Goal: Task Accomplishment & Management: Use online tool/utility

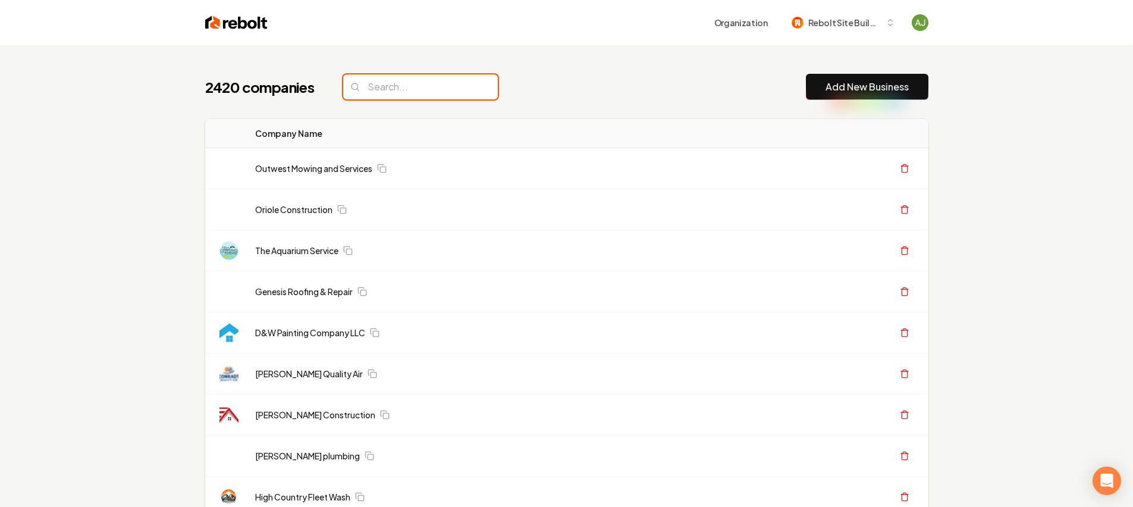
click at [379, 86] on input "search" at bounding box center [420, 86] width 155 height 25
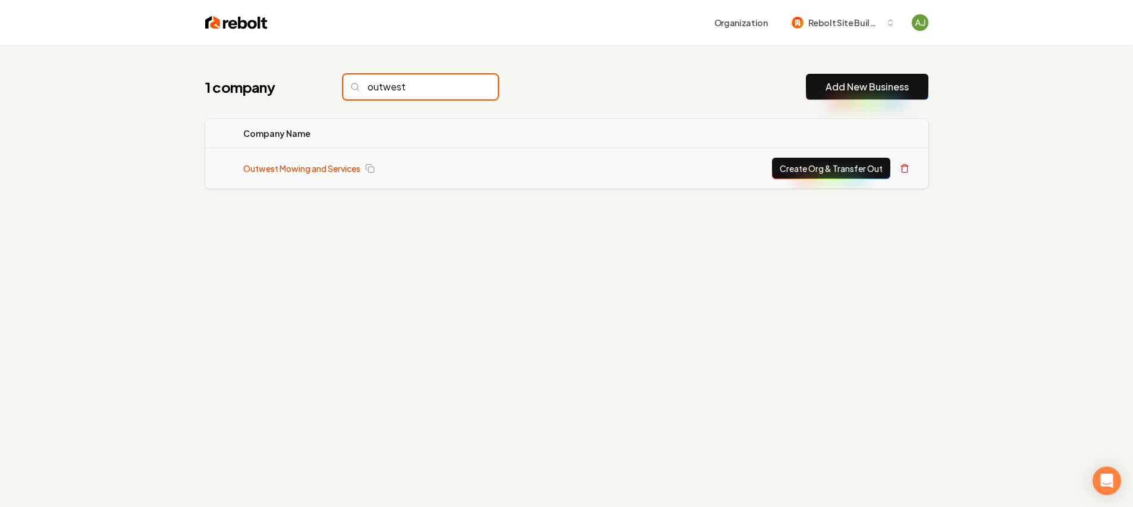
type input "outwest"
click at [328, 165] on link "Outwest Mowing and Services" at bounding box center [301, 168] width 117 height 12
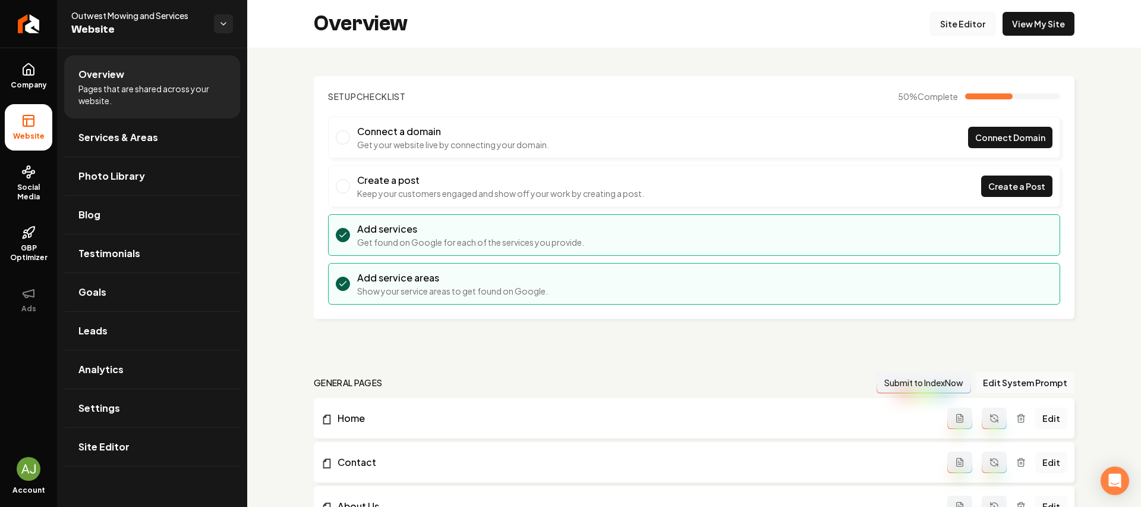
click at [962, 17] on link "Site Editor" at bounding box center [962, 24] width 65 height 24
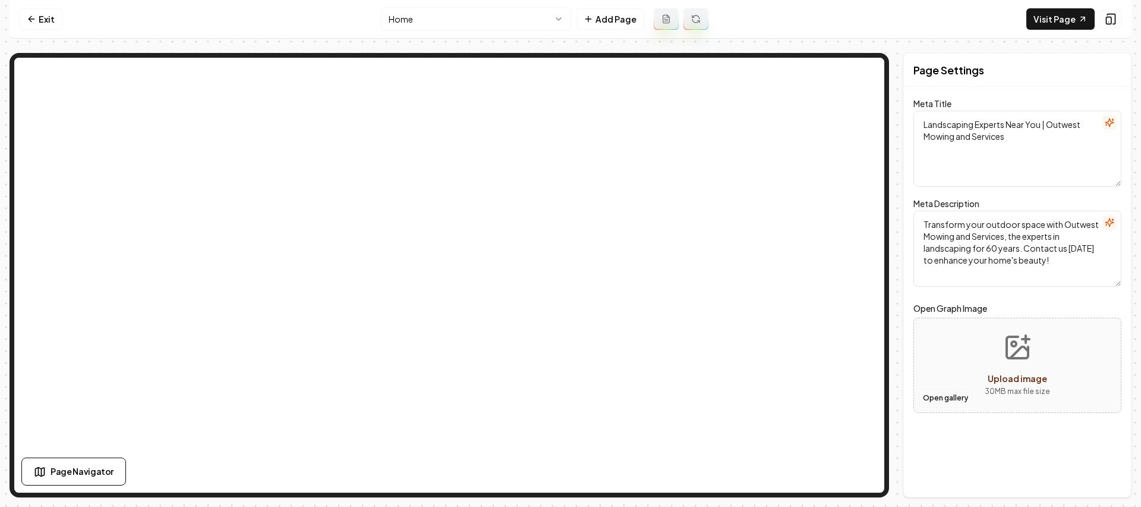
click at [948, 395] on button "Open gallery" at bounding box center [946, 397] width 54 height 19
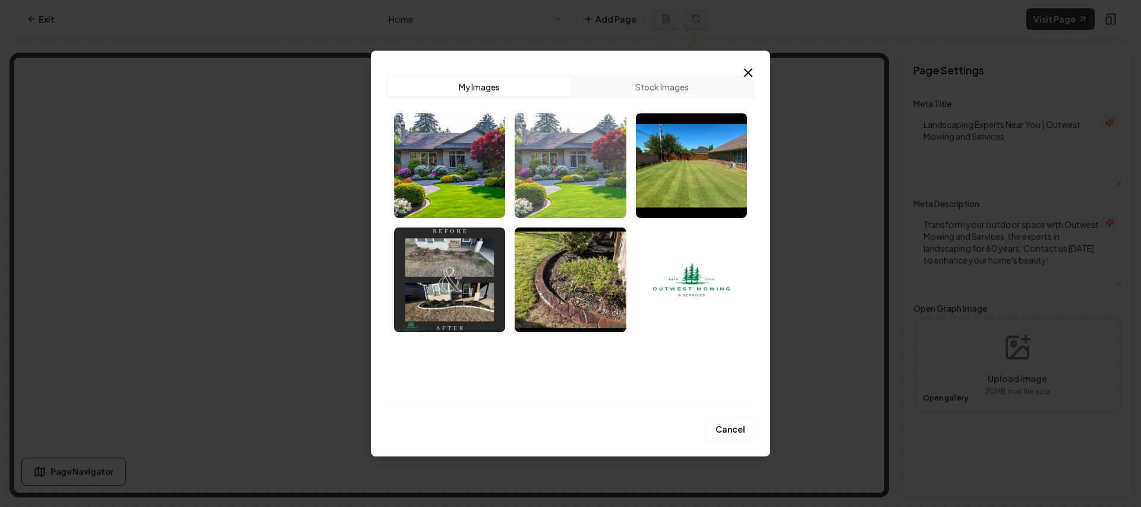
click at [571, 182] on img "Select image image_68c9d2665c7cd75eb880cf63.jpg" at bounding box center [570, 165] width 111 height 105
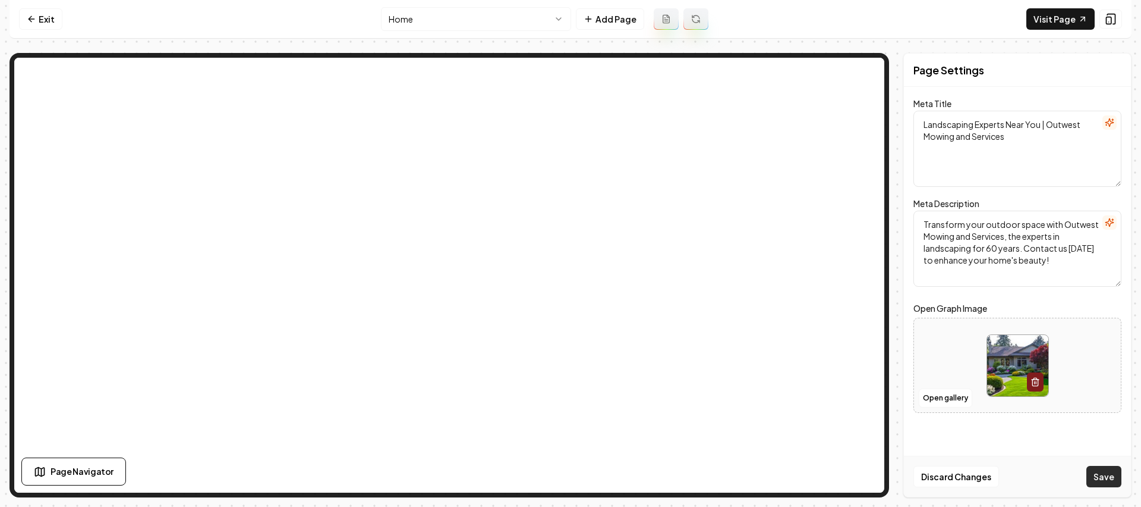
click at [1108, 474] on button "Save" at bounding box center [1104, 475] width 35 height 21
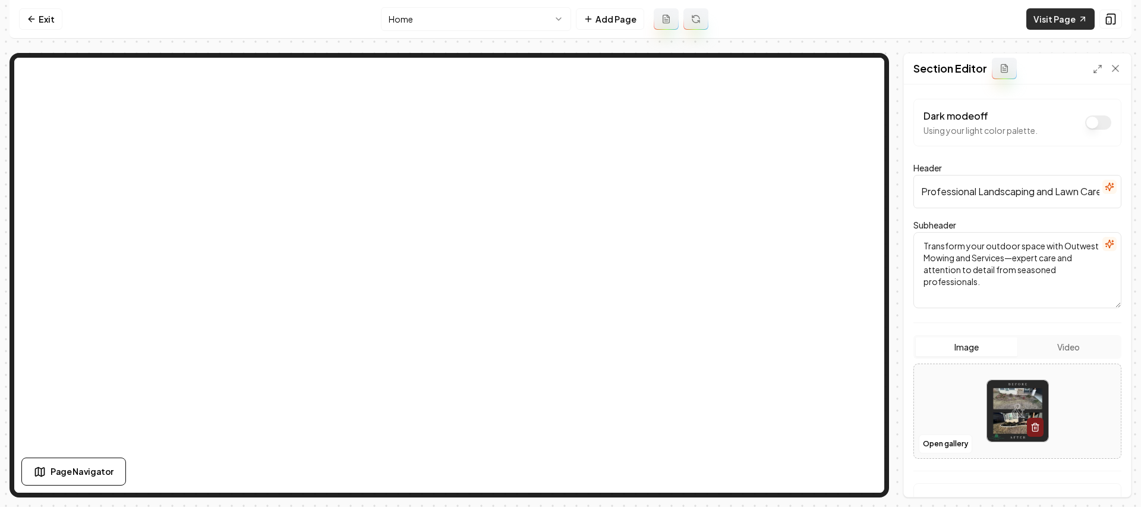
click at [1049, 14] on link "Visit Page" at bounding box center [1061, 18] width 68 height 21
click at [1031, 435] on button "button" at bounding box center [1035, 426] width 17 height 19
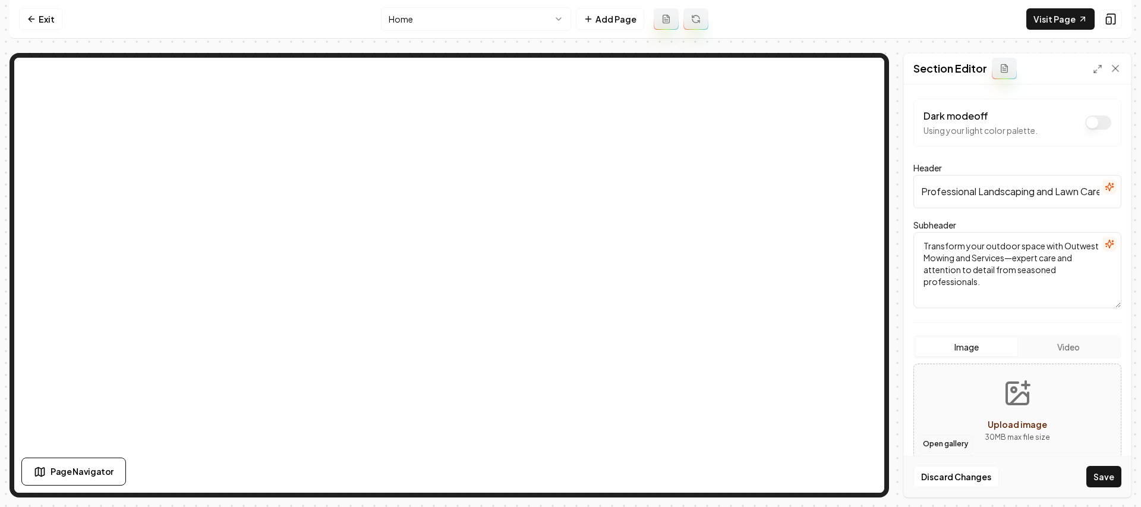
click at [942, 438] on button "Open gallery" at bounding box center [946, 443] width 54 height 19
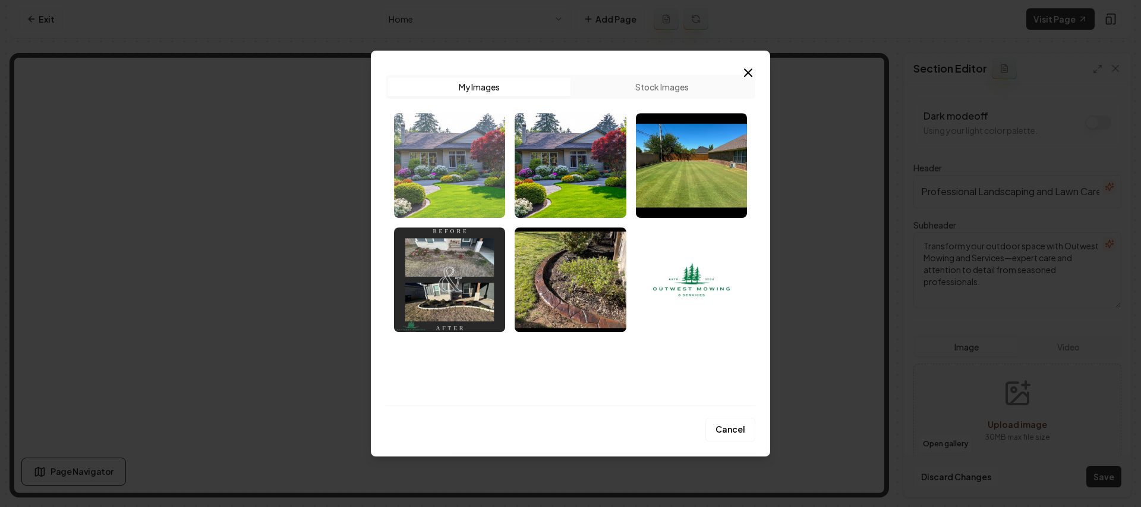
click at [487, 166] on img "Select image image_68c9ee505c7cd75eb8261764.jpg" at bounding box center [449, 165] width 111 height 105
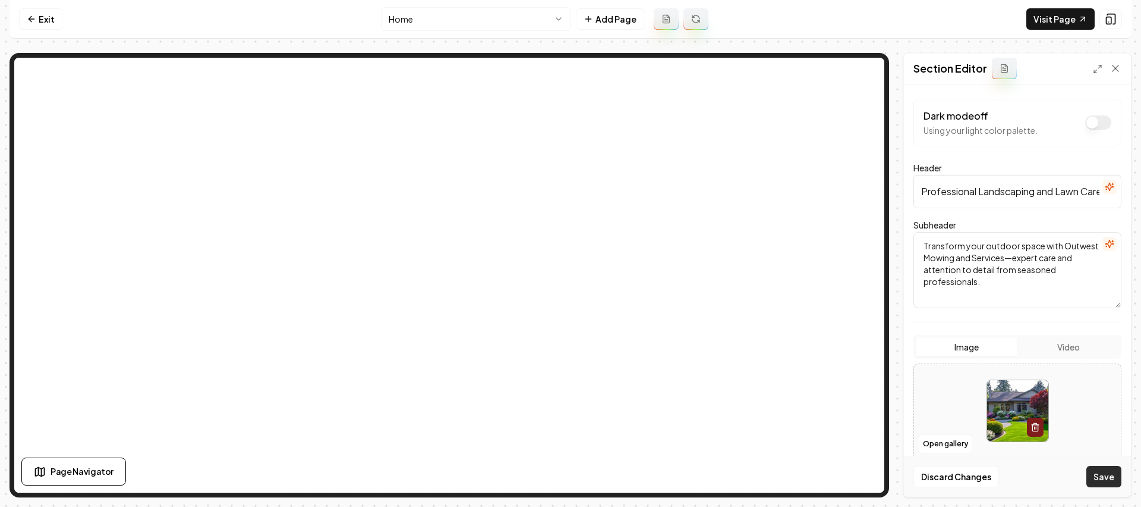
click at [1108, 483] on button "Save" at bounding box center [1104, 475] width 35 height 21
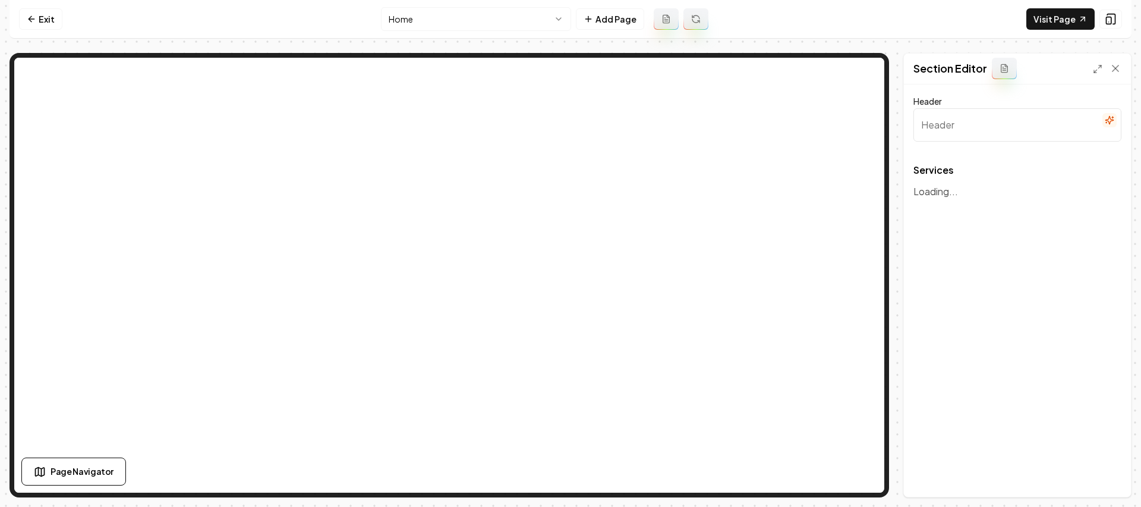
type input "Our Comprehensive Landscaping Services"
click at [1105, 203] on icon "button" at bounding box center [1103, 209] width 12 height 12
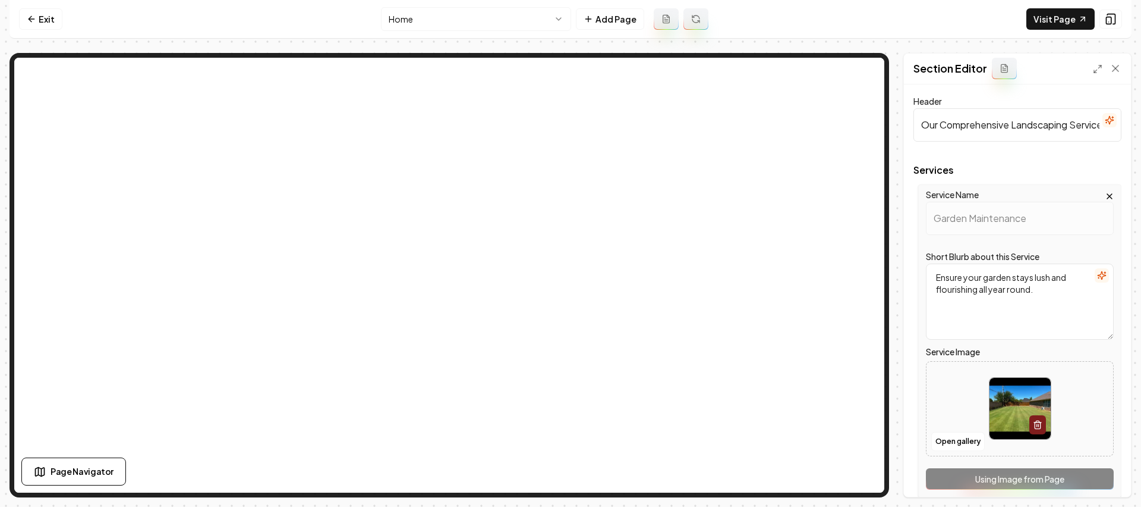
click at [1089, 175] on div "Services Service Name Garden Maintenance Short Blurb about this Service Ensure …" at bounding box center [1018, 335] width 208 height 341
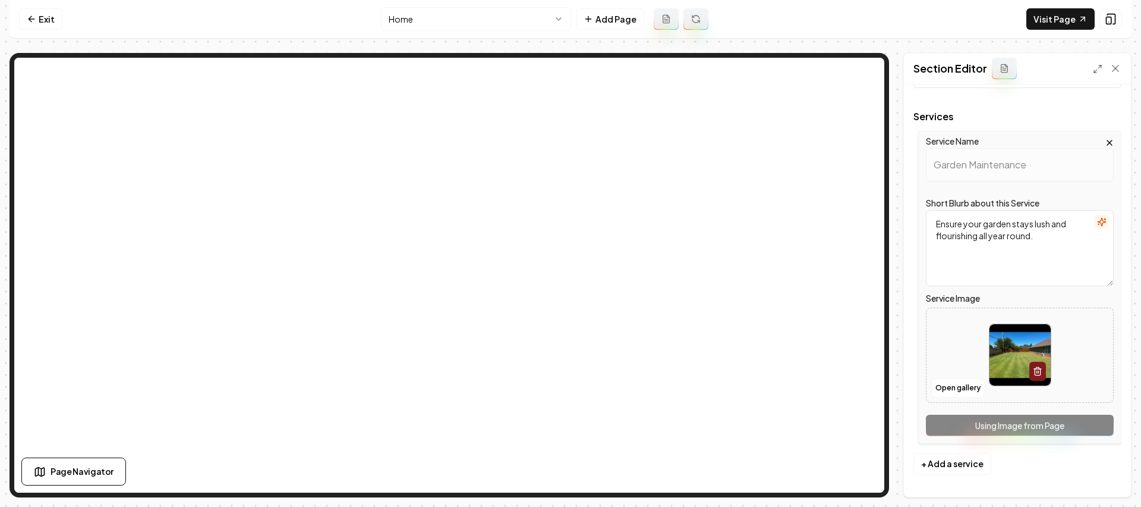
scroll to position [55, 0]
click at [960, 455] on button "+ Add a service" at bounding box center [953, 461] width 78 height 21
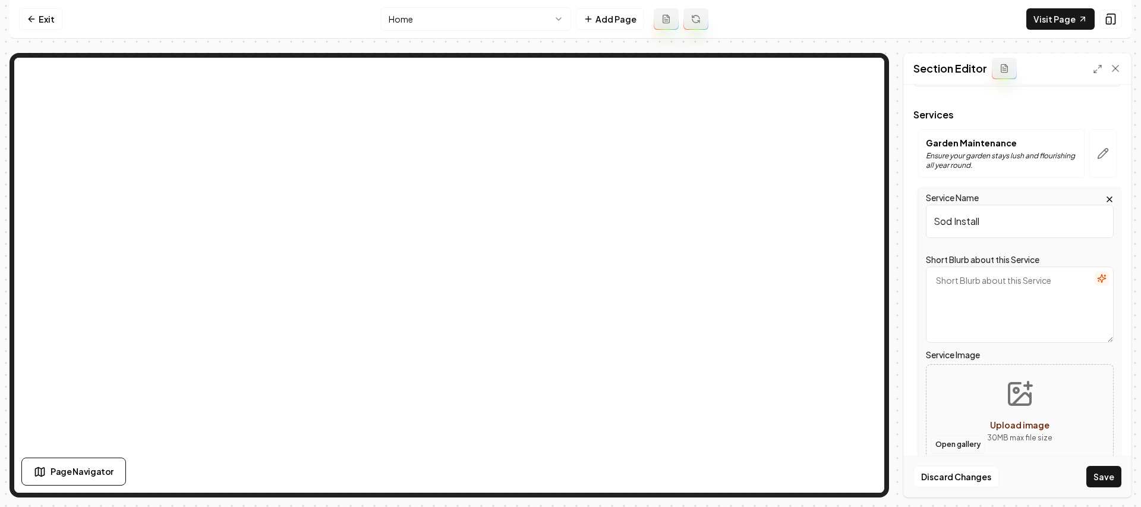
type input "Sod Install"
click at [975, 440] on button "Open gallery" at bounding box center [959, 444] width 54 height 19
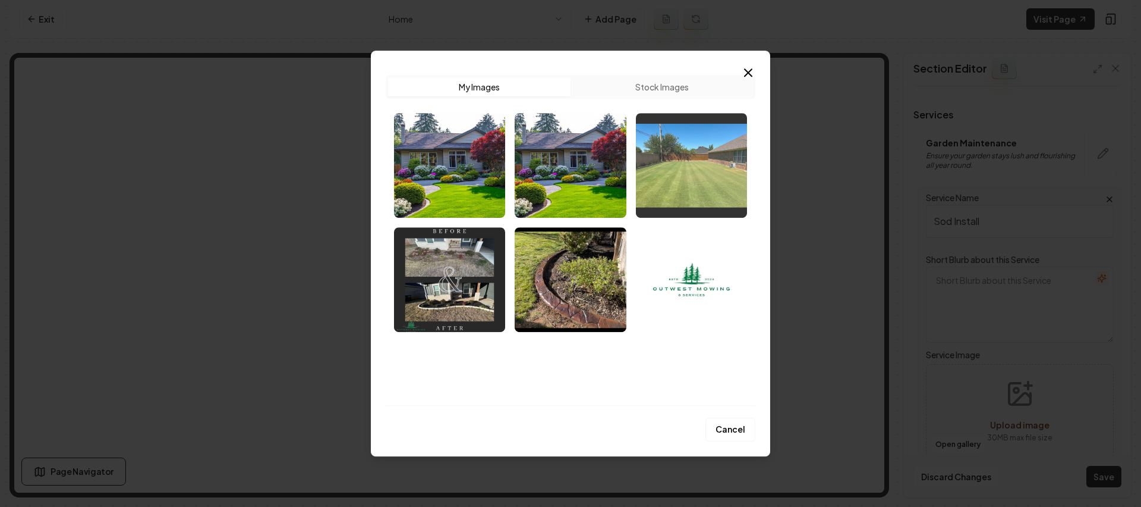
click at [730, 188] on img "Select image image_68b31f425c7cd75eb87b2ef1.jpeg" at bounding box center [691, 165] width 111 height 105
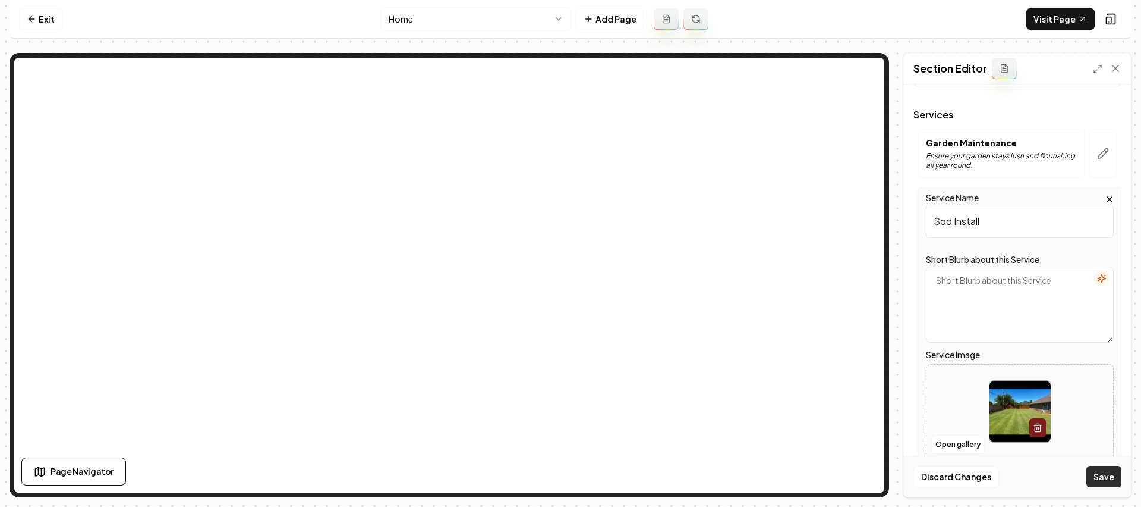
click at [1107, 471] on button "Save" at bounding box center [1104, 475] width 35 height 21
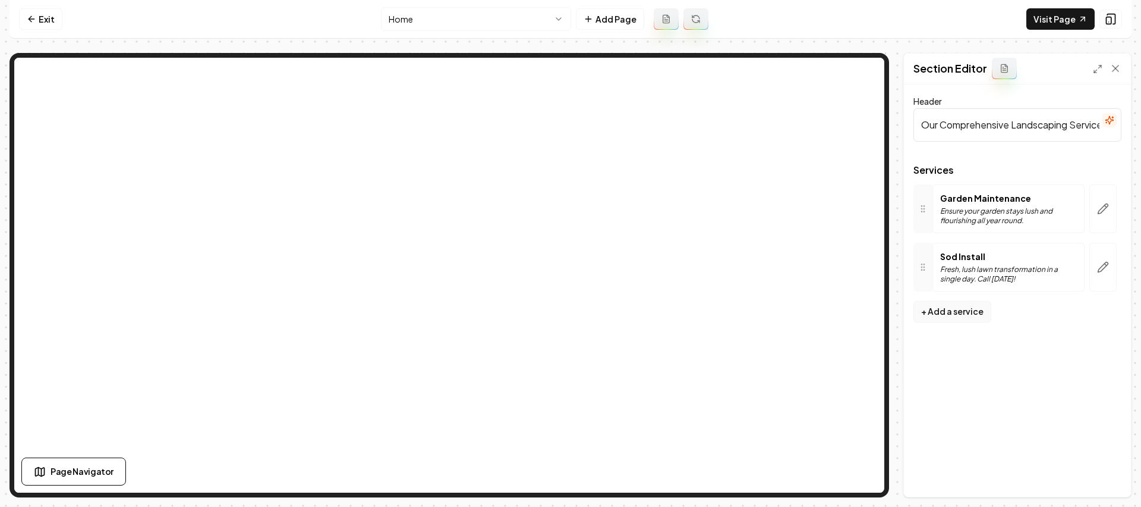
click at [974, 310] on button "+ Add a service" at bounding box center [953, 311] width 78 height 21
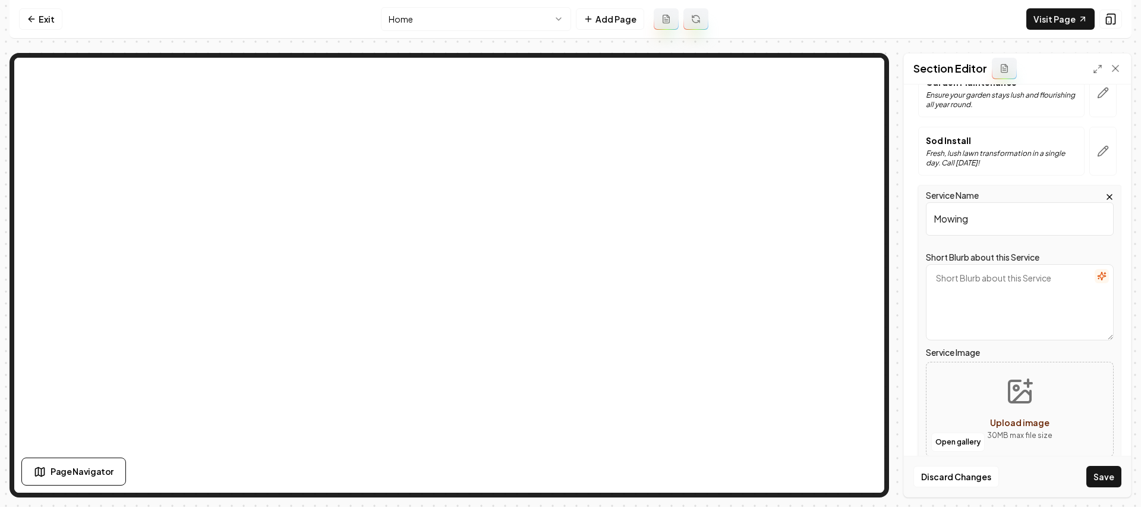
scroll to position [150, 0]
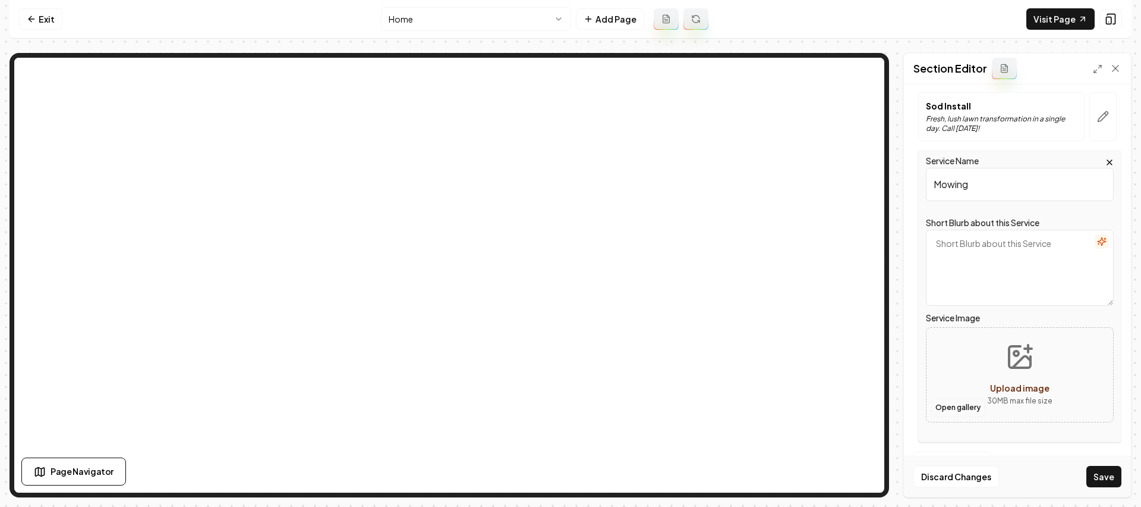
type input "Mowing"
click at [968, 410] on button "Open gallery" at bounding box center [959, 407] width 54 height 19
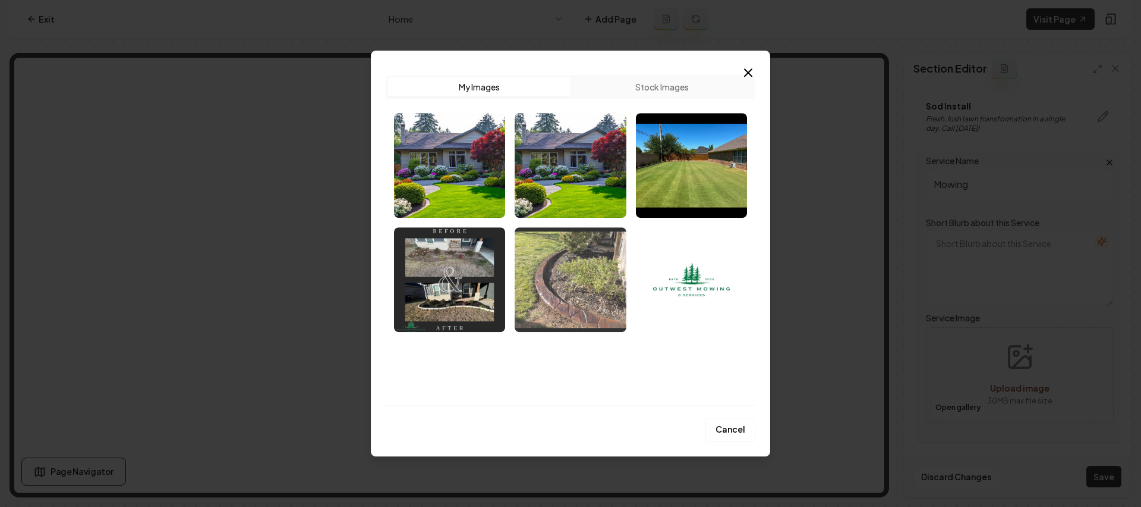
click at [614, 276] on img "Select image image_68b31f425c7cd75eb87b297c.jpeg" at bounding box center [570, 279] width 111 height 105
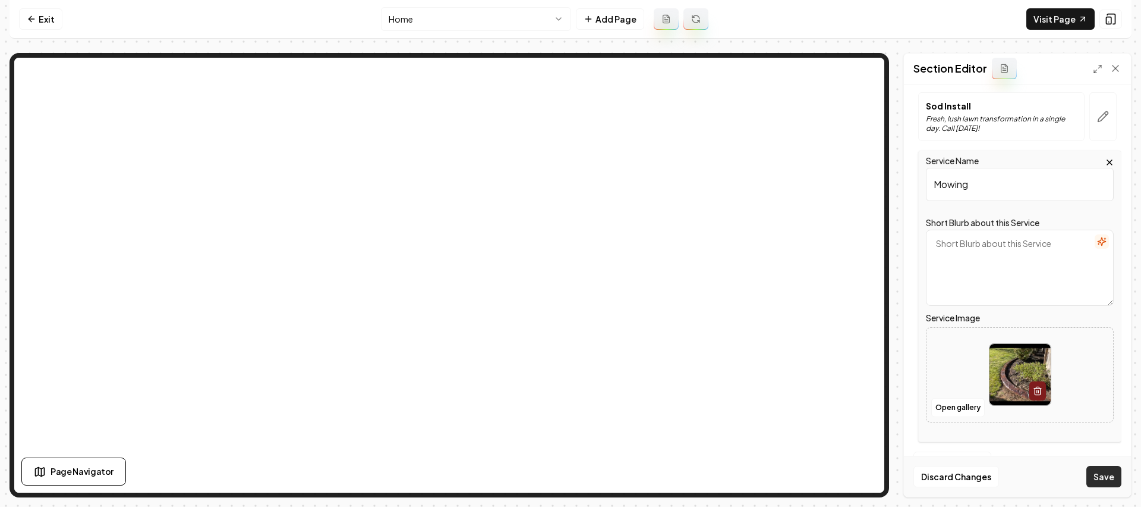
click at [1119, 474] on button "Save" at bounding box center [1104, 475] width 35 height 21
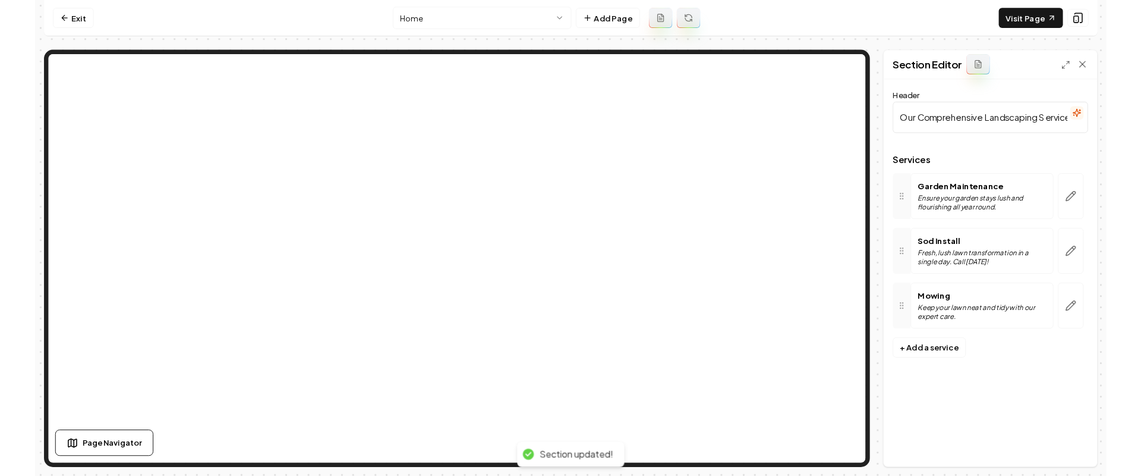
scroll to position [0, 0]
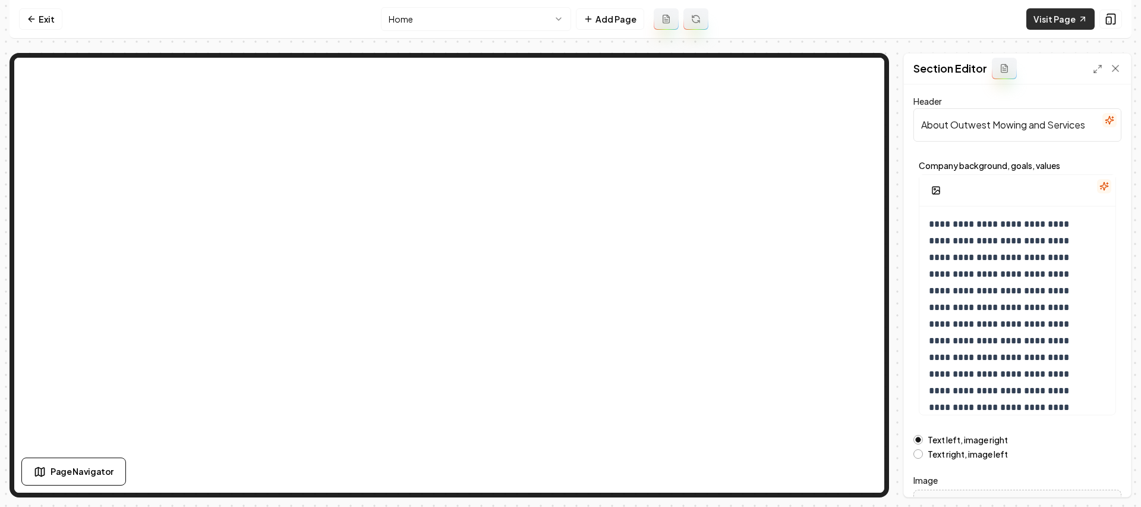
click at [1042, 17] on link "Visit Page" at bounding box center [1061, 18] width 68 height 21
click at [50, 16] on link "Exit" at bounding box center [40, 18] width 43 height 21
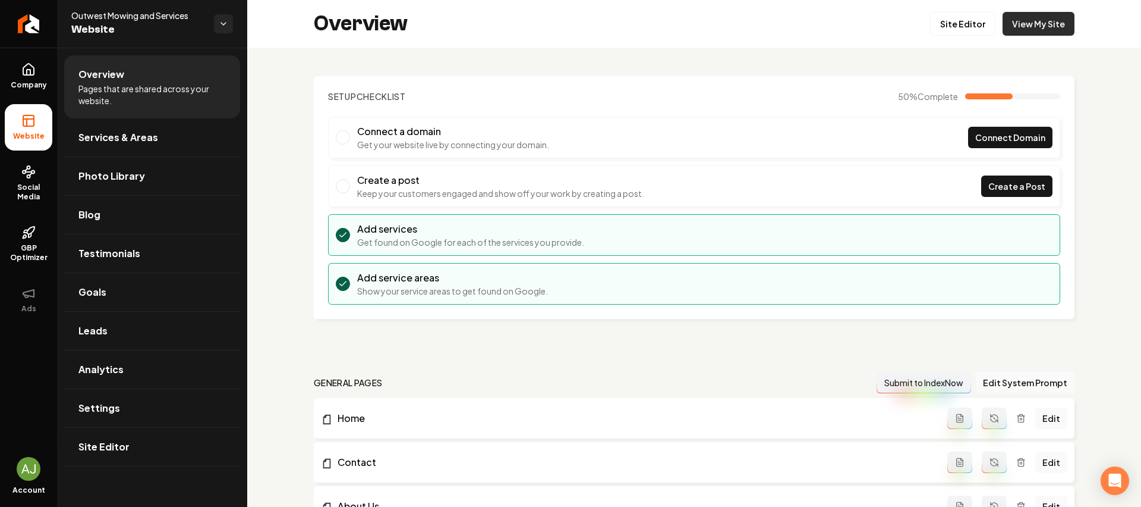
click at [1030, 29] on link "View My Site" at bounding box center [1039, 24] width 72 height 24
